Goal: Information Seeking & Learning: Check status

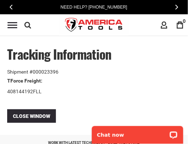
drag, startPoint x: 61, startPoint y: 70, endPoint x: 33, endPoint y: 72, distance: 27.6
click at [33, 72] on div "Shipment #000023396" at bounding box center [93, 71] width 173 height 7
copy div "000023396"
drag, startPoint x: 63, startPoint y: 72, endPoint x: 30, endPoint y: 72, distance: 32.6
click at [30, 72] on div "Shipment #000023396" at bounding box center [93, 71] width 173 height 7
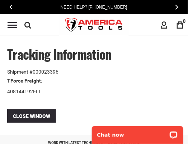
copy div "#000023396"
